Goal: Task Accomplishment & Management: Manage account settings

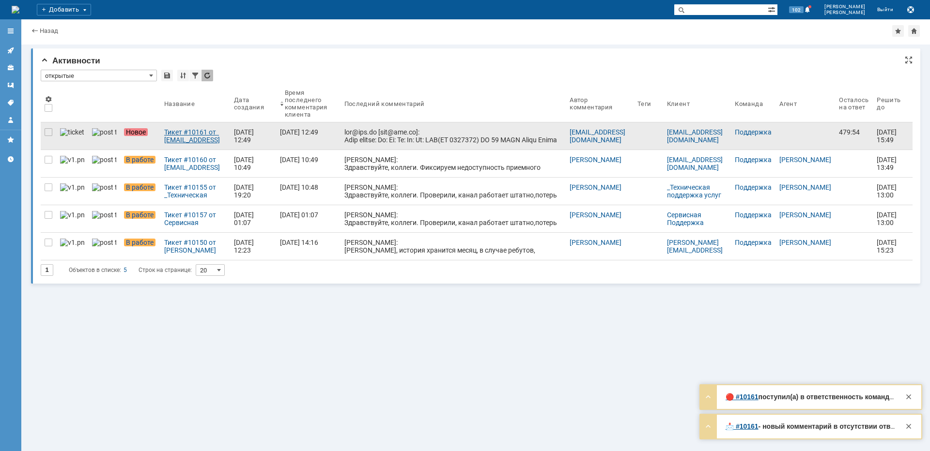
click at [178, 131] on div "Тикет #10161 от [EMAIL_ADDRESS][DOMAIN_NAME] [[EMAIL_ADDRESS][DOMAIN_NAME]] (ст…" at bounding box center [195, 136] width 62 height 16
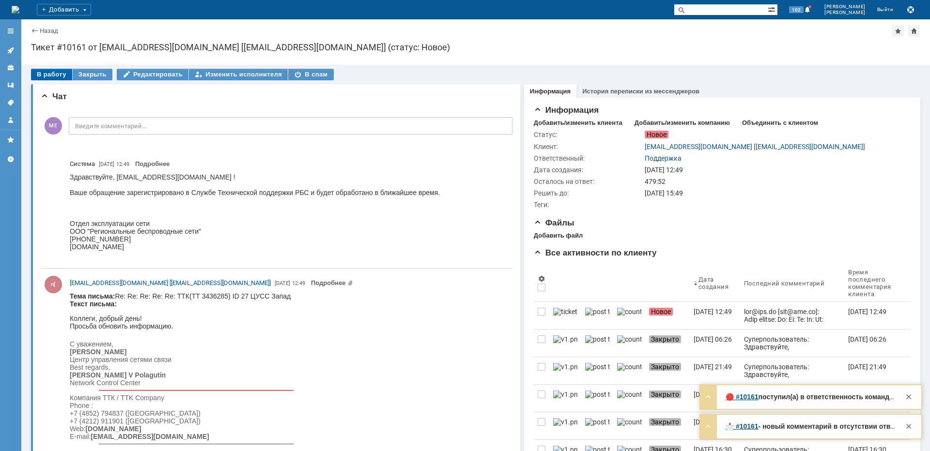
click at [52, 73] on div "В работу" at bounding box center [51, 75] width 41 height 12
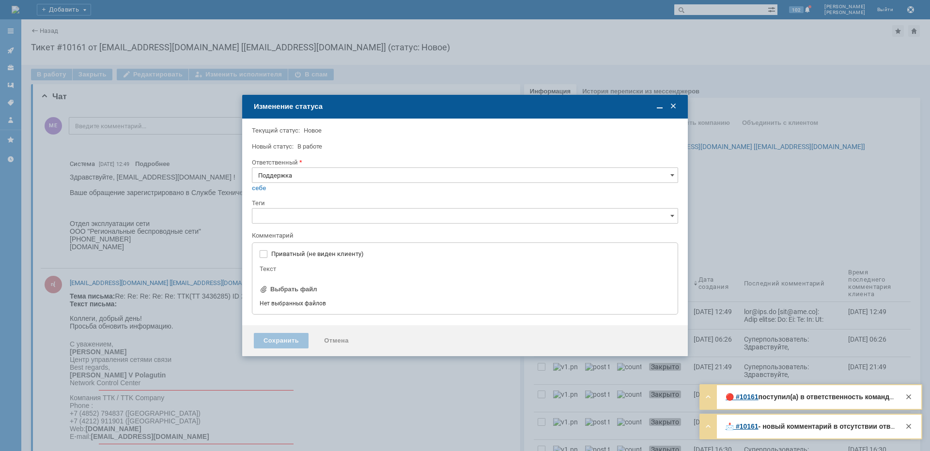
type input "[не указано]"
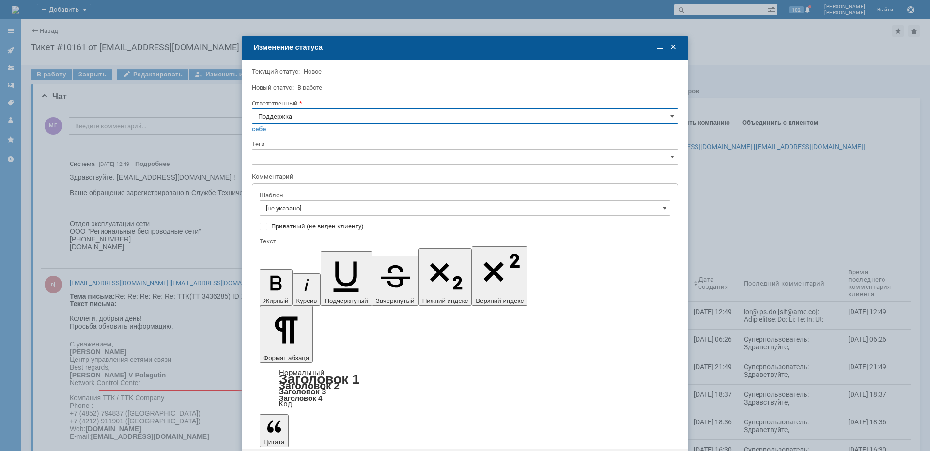
click at [282, 121] on input "Поддержка" at bounding box center [465, 117] width 426 height 16
click at [299, 214] on span "[PERSON_NAME]" at bounding box center [465, 214] width 414 height 8
type input "[PERSON_NAME]"
click at [298, 205] on input "[не указано]" at bounding box center [465, 209] width 411 height 16
type input "[PERSON_NAME]"
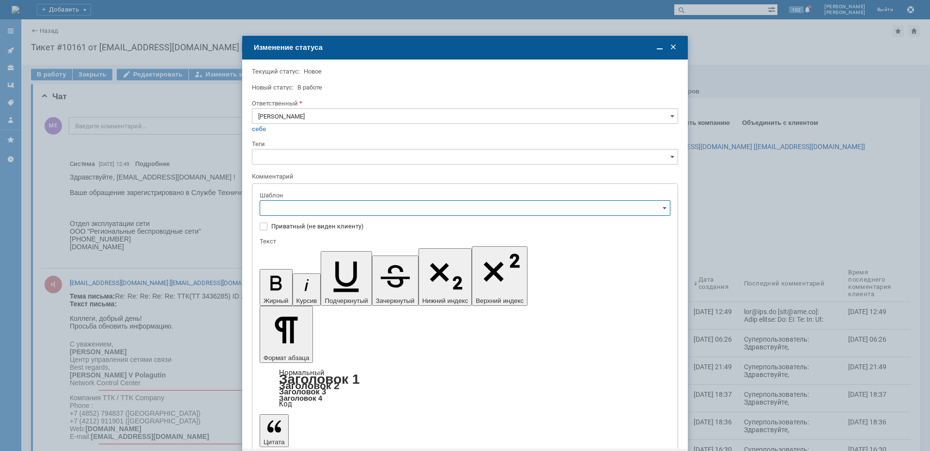
scroll to position [145, 0]
click at [367, 259] on span "[операторы] штатно период ЭП на БС" at bounding box center [465, 257] width 398 height 8
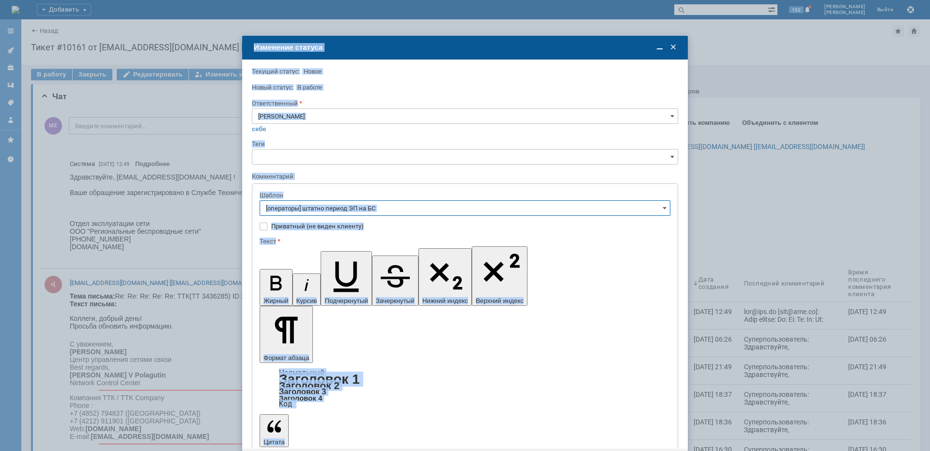
click at [301, 392] on div "Внимание! Текущий статус: [GEOGRAPHIC_DATA] Новый статус: В работе В работе Отв…" at bounding box center [465, 270] width 446 height 420
type input "[операторы] штатно период ЭП на БС"
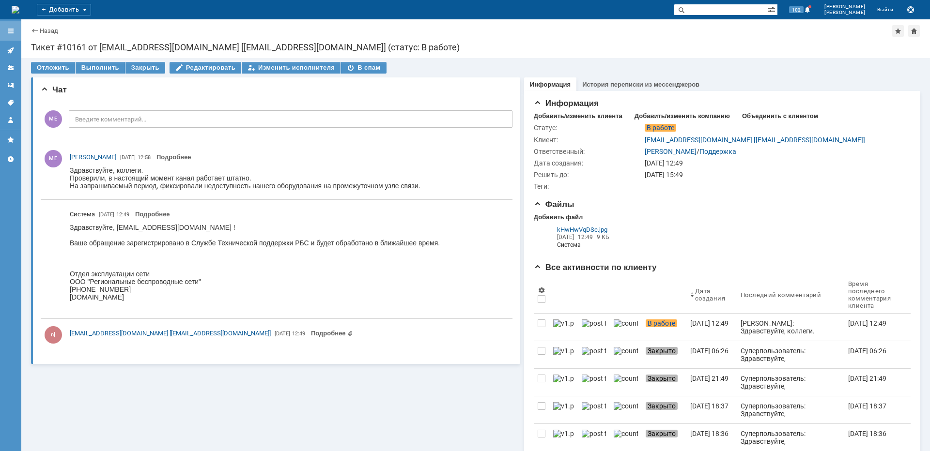
scroll to position [0, 0]
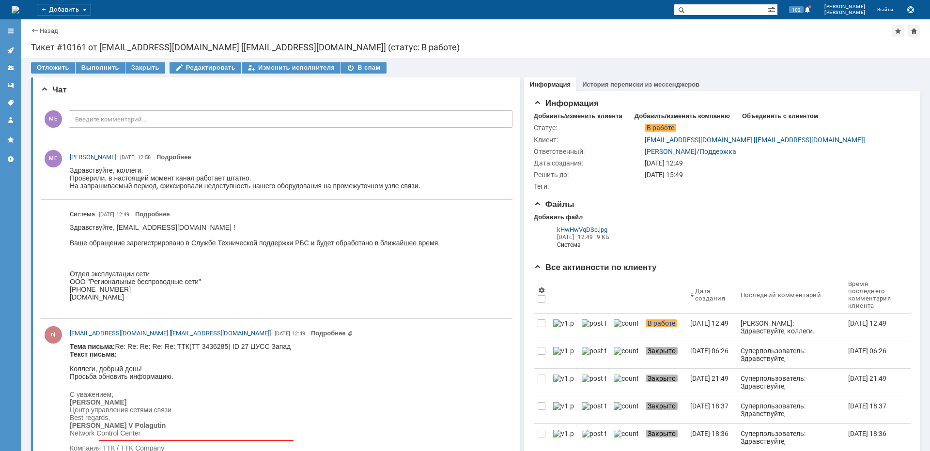
click at [13, 51] on icon at bounding box center [11, 51] width 8 height 8
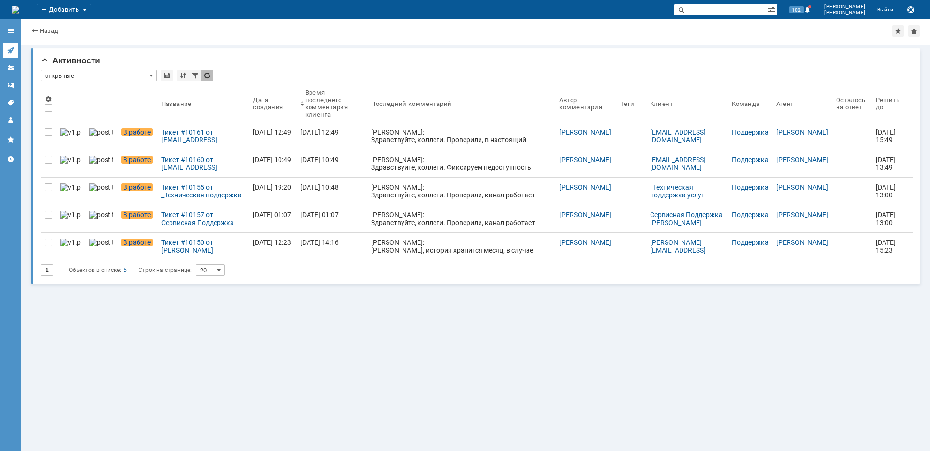
click at [17, 51] on link at bounding box center [11, 51] width 16 height 16
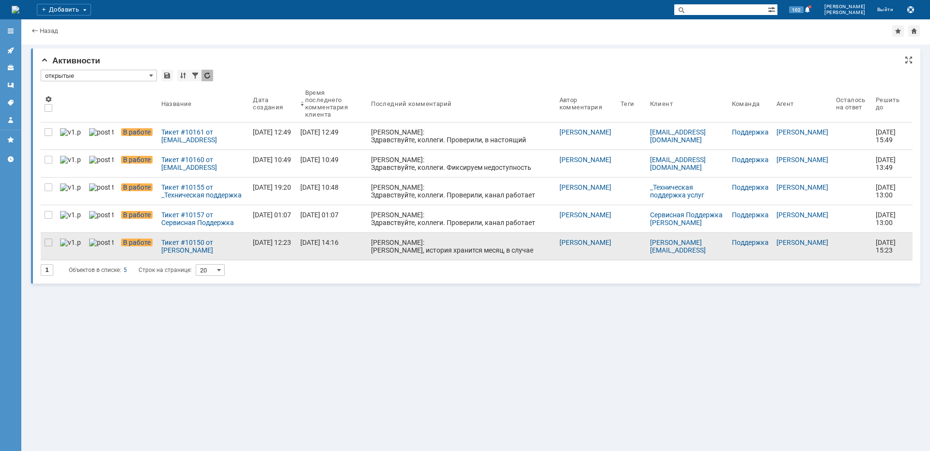
click at [422, 242] on div "[PERSON_NAME]: [PERSON_NAME], история хранится месяц, в случае ребутов, меньше,…" at bounding box center [461, 250] width 181 height 23
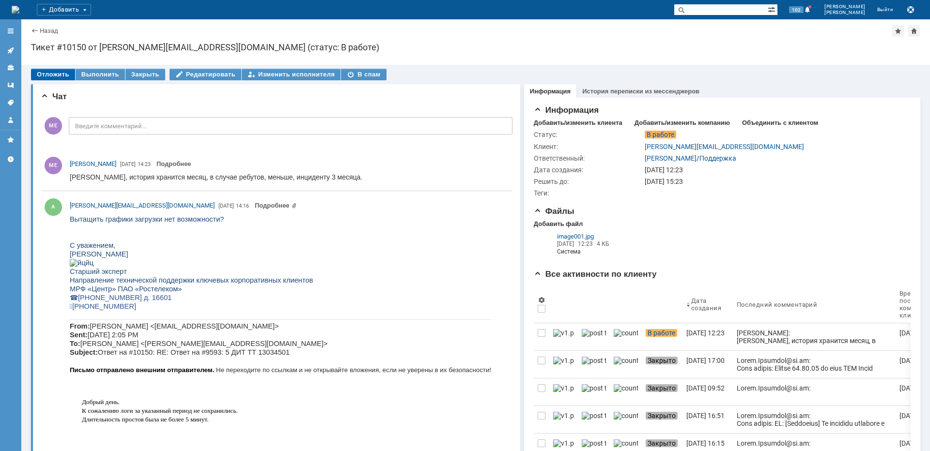
click at [45, 75] on div "Отложить" at bounding box center [53, 75] width 44 height 12
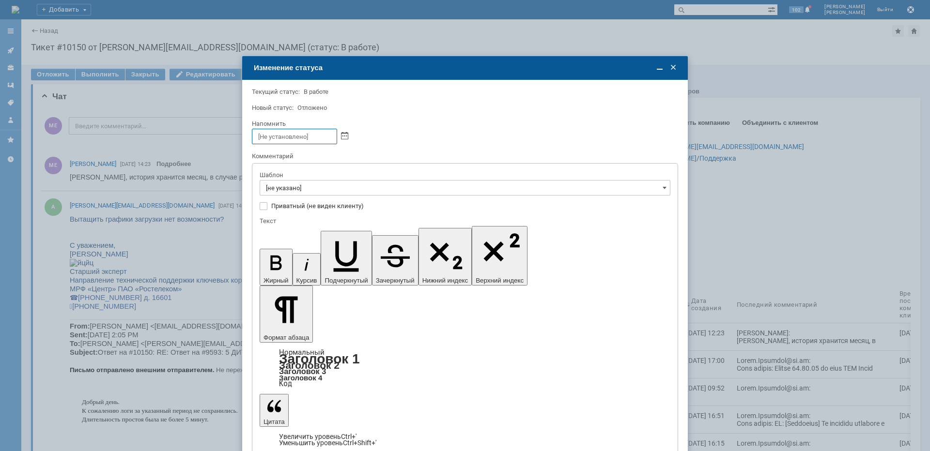
drag, startPoint x: 276, startPoint y: 380, endPoint x: 237, endPoint y: 316, distance: 74.8
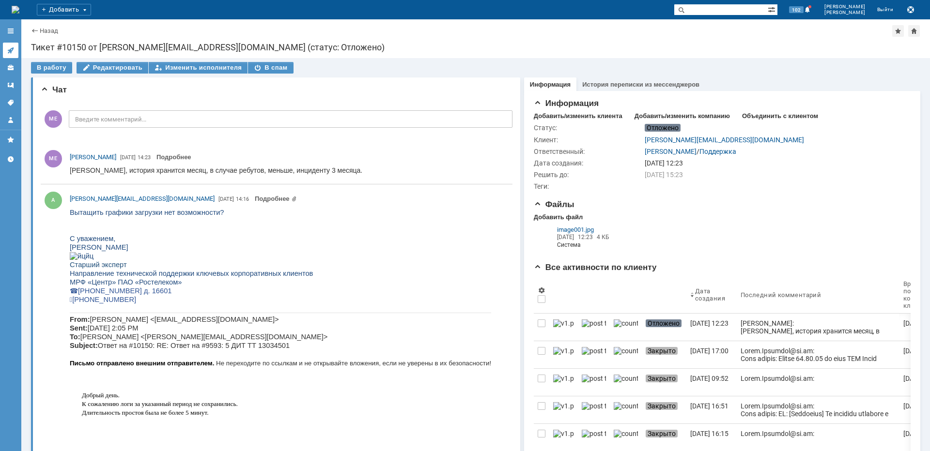
click at [6, 52] on link at bounding box center [11, 51] width 16 height 16
